Goal: Book appointment/travel/reservation

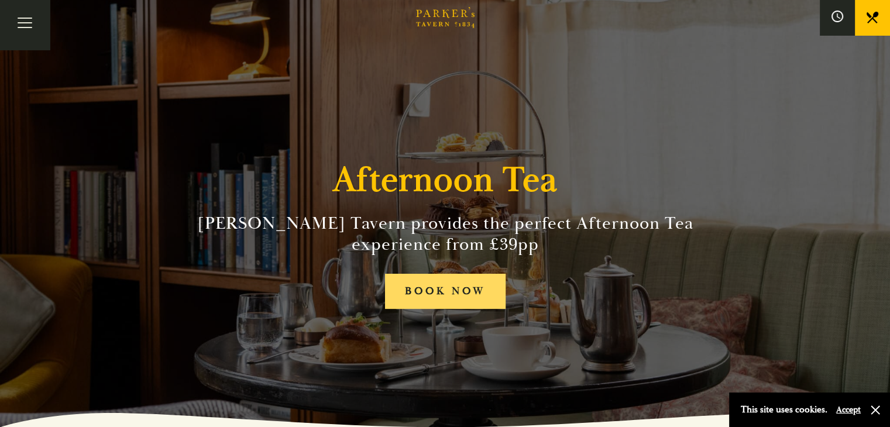
click at [433, 292] on link "BOOK NOW" at bounding box center [445, 292] width 120 height 36
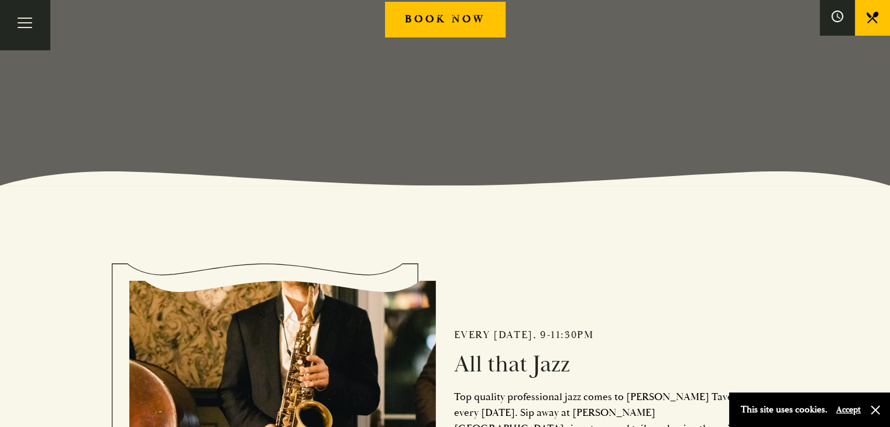
scroll to position [241, 0]
click at [0, 0] on link "What’s On" at bounding box center [0, 0] width 0 height 0
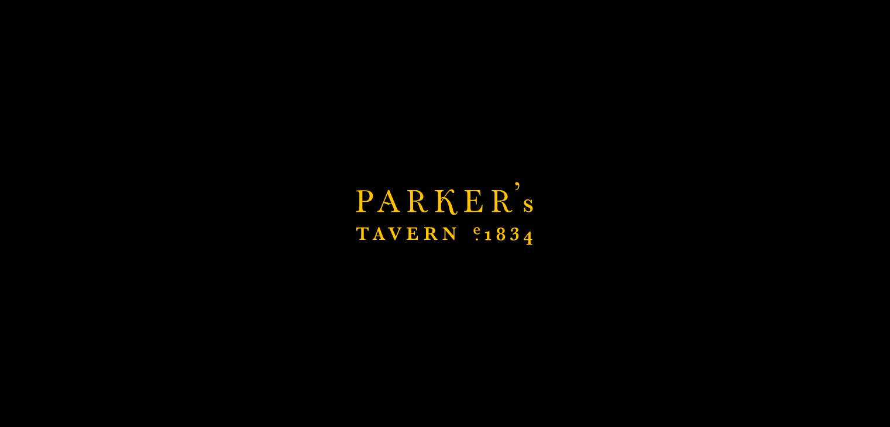
scroll to position [487, 0]
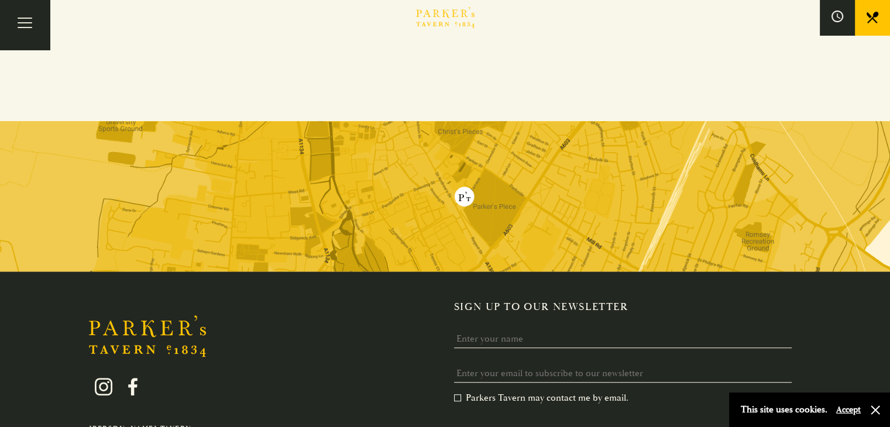
scroll to position [957, 0]
